Goal: Find specific page/section: Find specific page/section

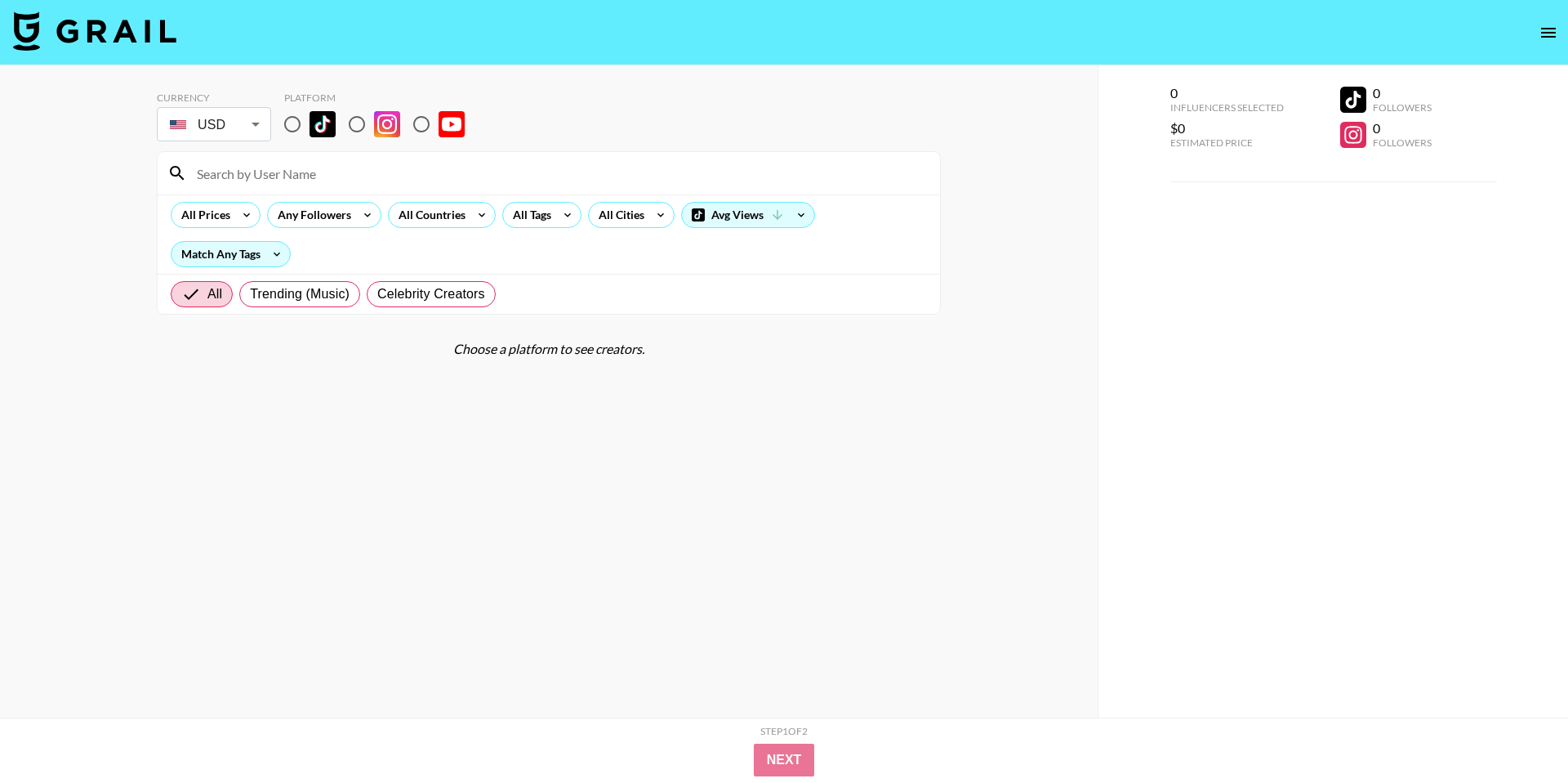
click at [298, 127] on input "radio" at bounding box center [292, 124] width 35 height 35
radio input "true"
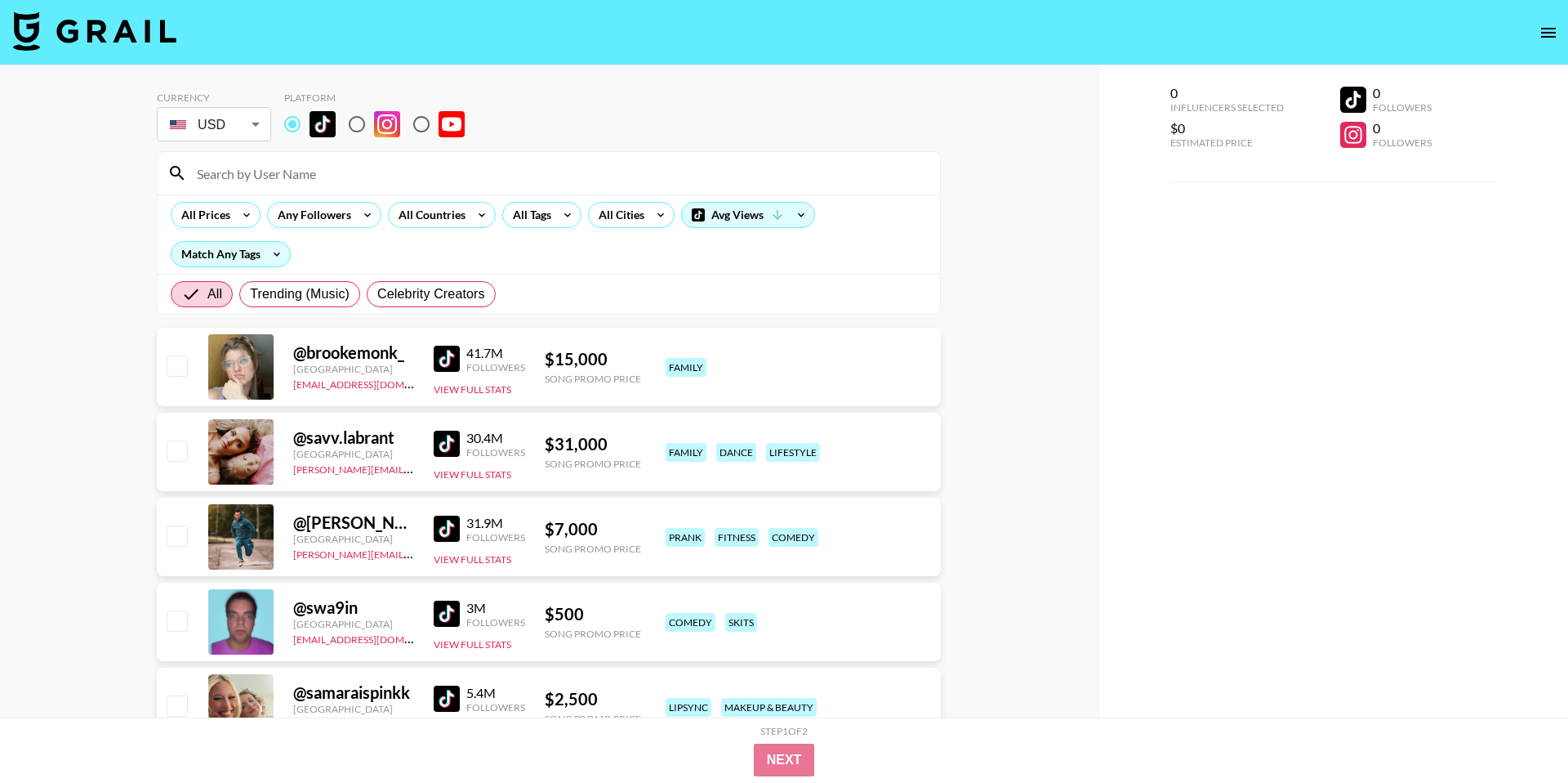
click at [299, 197] on div "All Prices Any Followers All Countries All Tags All Cities Avg Views Match Any …" at bounding box center [549, 234] width 783 height 79
click at [302, 174] on input at bounding box center [559, 173] width 743 height 26
paste input "urbaewinnie"
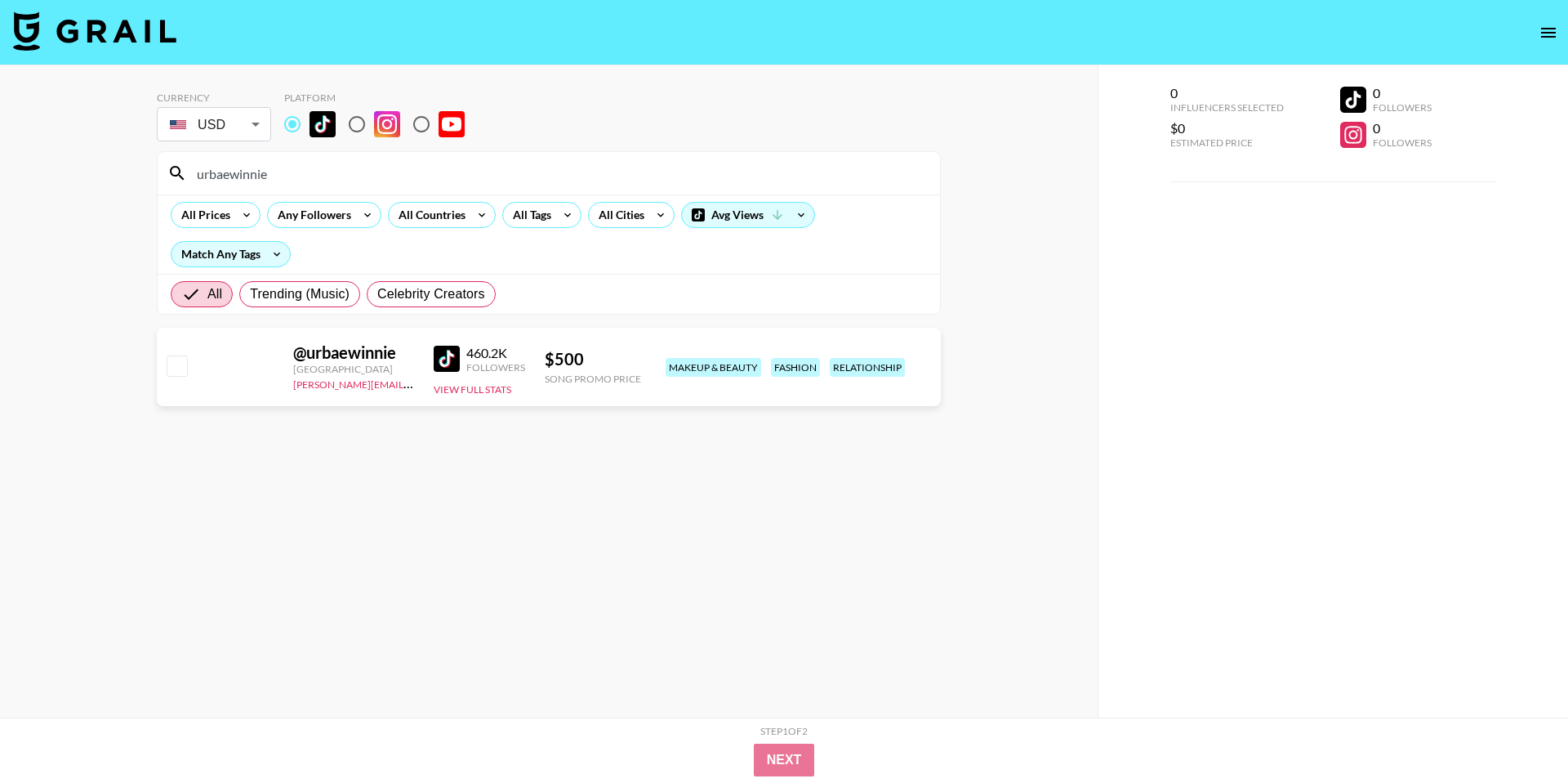
type input "urbaewinnie"
click at [1123, 456] on div "0 Influencers Selected $0 Estimated Price 0 Followers 0 Followers" at bounding box center [1332, 424] width 470 height 718
